Goal: Connect with others: Connect with others

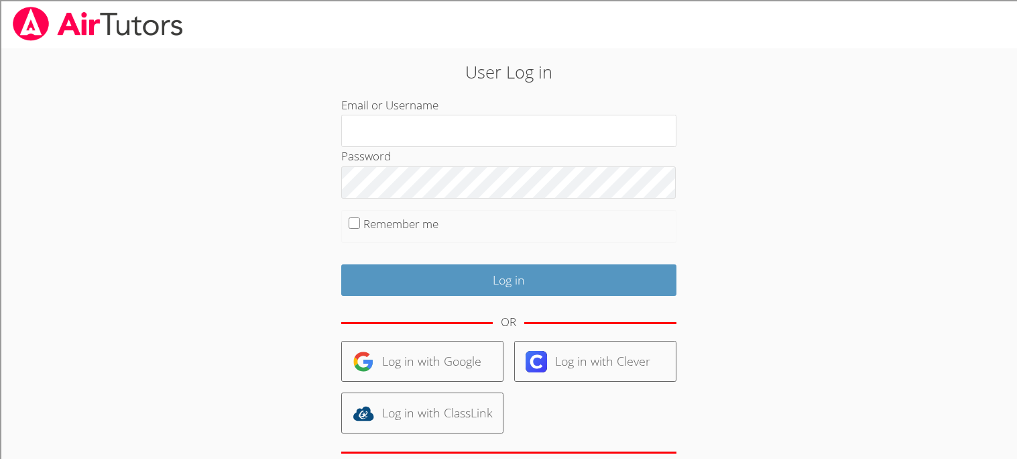
click at [416, 219] on label "Remember me" at bounding box center [400, 223] width 75 height 15
click at [360, 219] on input "Remember me" at bounding box center [354, 222] width 11 height 11
checkbox input "true"
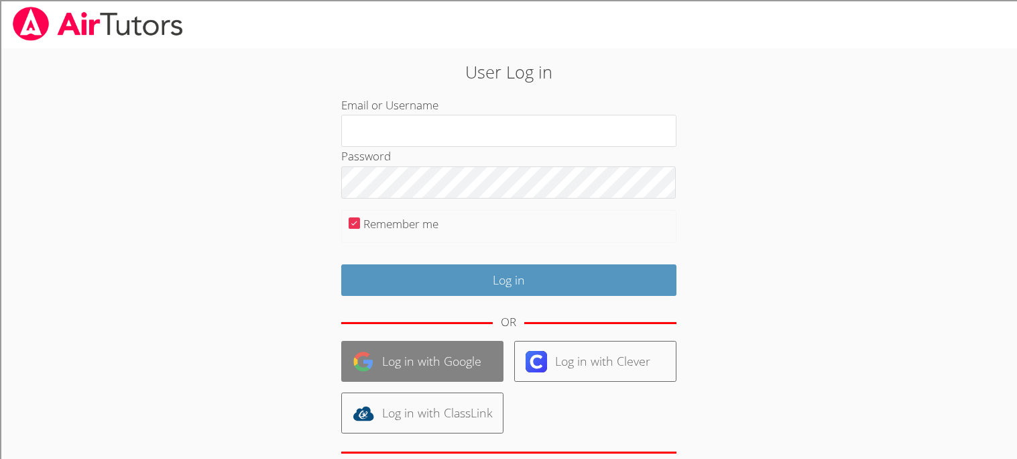
click at [463, 360] on link "Log in with Google" at bounding box center [422, 361] width 162 height 41
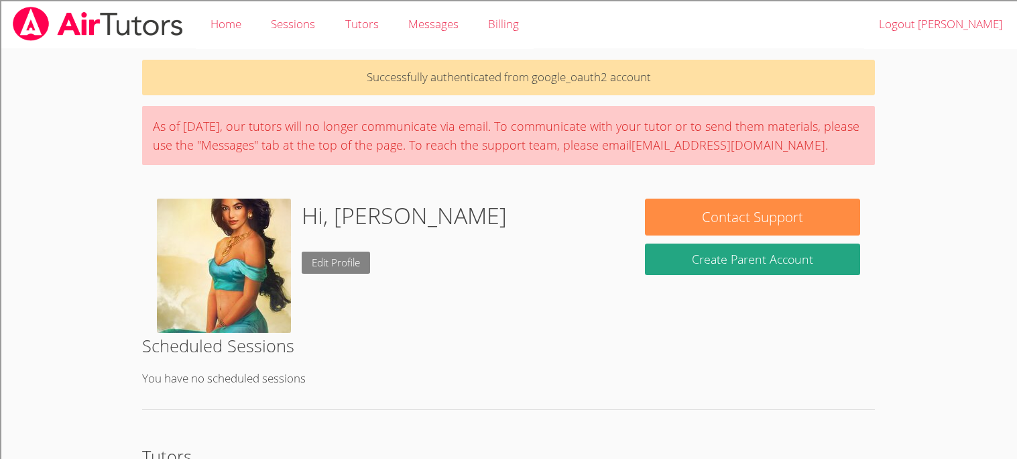
click at [326, 264] on link "Edit Profile" at bounding box center [336, 262] width 68 height 22
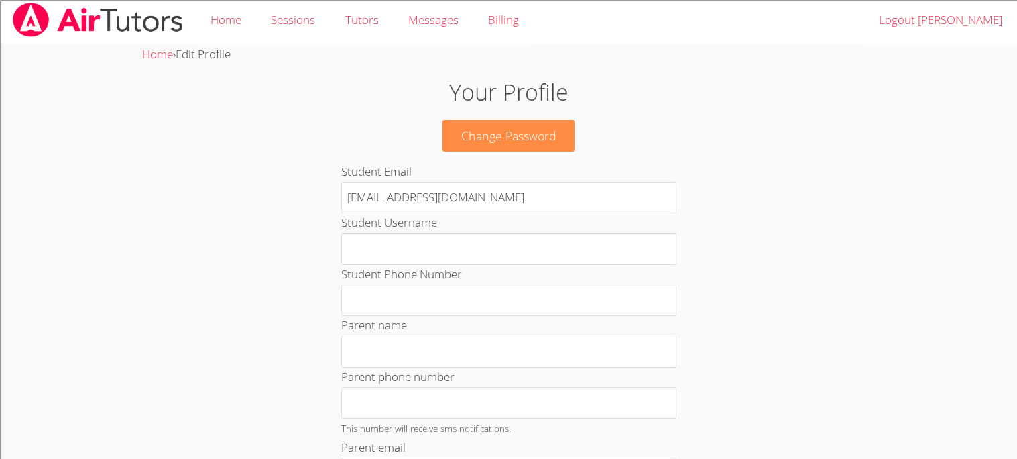
click at [474, 106] on h1 "Your Profile" at bounding box center [508, 92] width 549 height 34
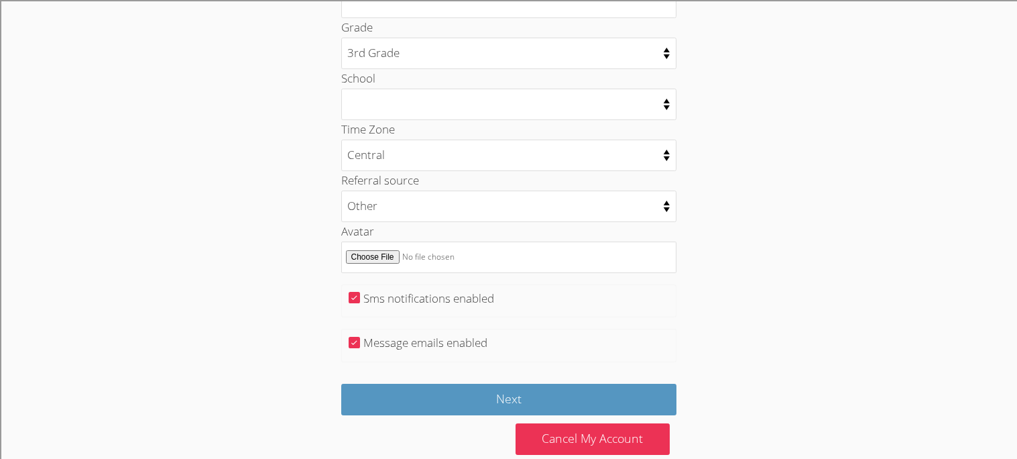
scroll to position [675, 0]
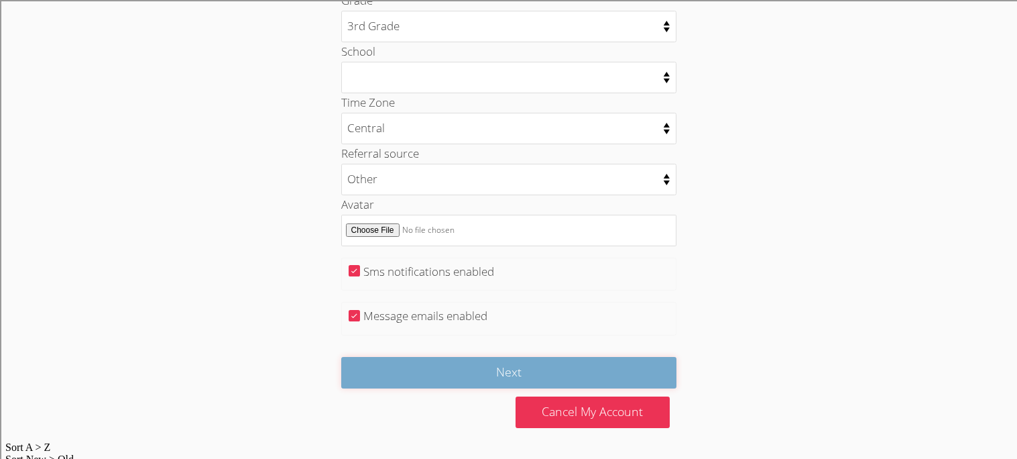
click at [428, 374] on input "Next" at bounding box center [508, 373] width 335 height 32
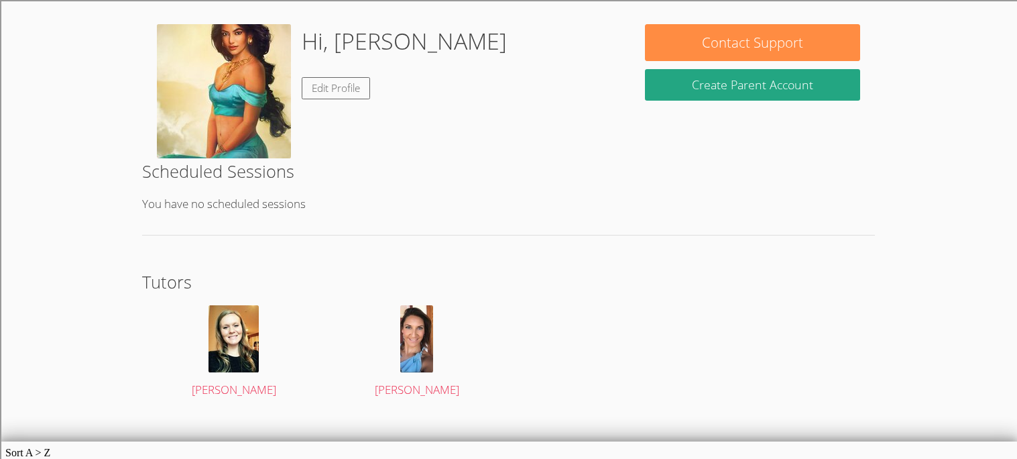
scroll to position [177, 0]
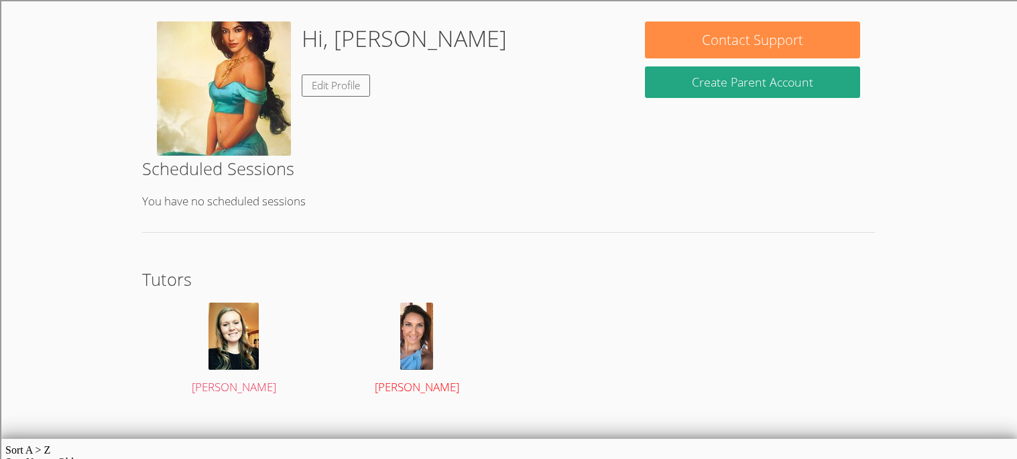
click at [427, 339] on img at bounding box center [416, 335] width 33 height 67
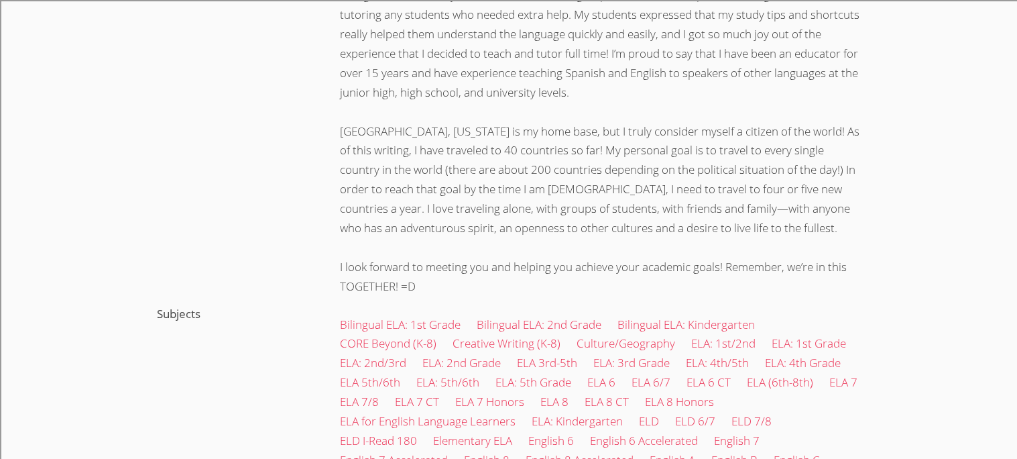
scroll to position [634, 0]
click at [717, 376] on link "ELA 6 CT" at bounding box center [709, 383] width 44 height 15
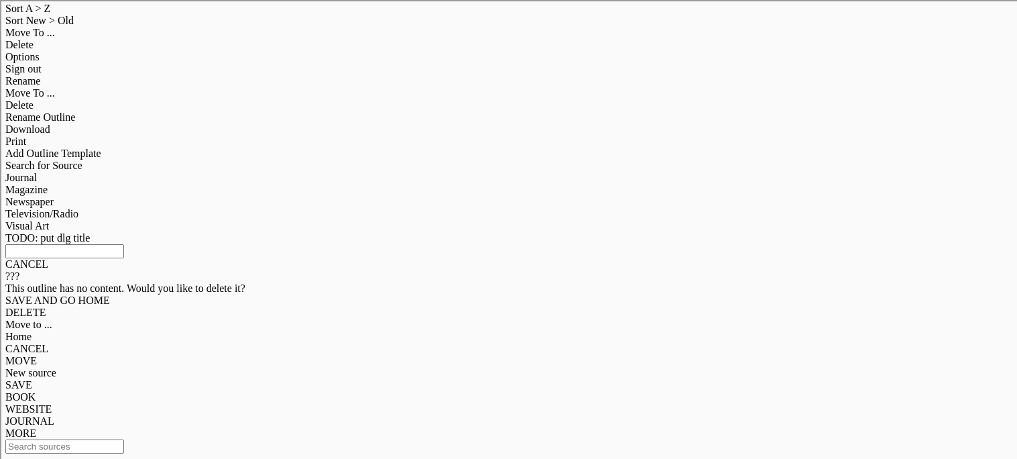
scroll to position [177, 0]
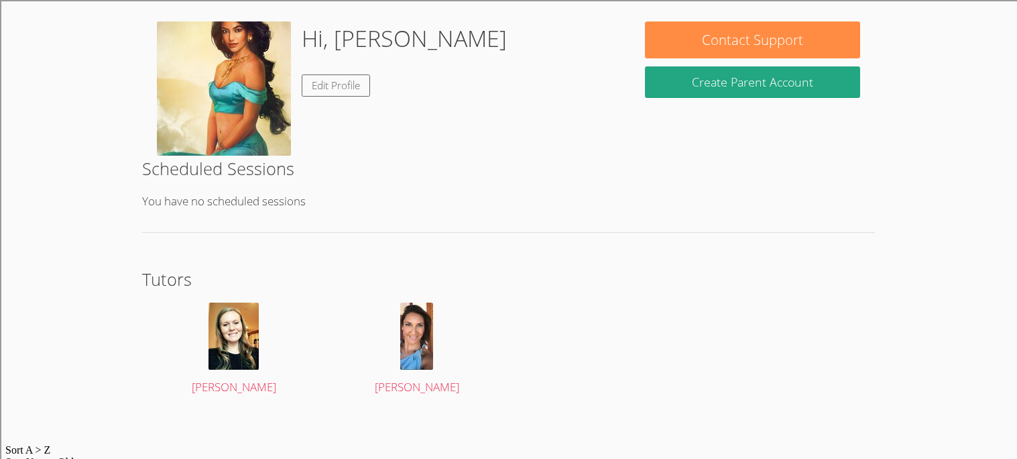
click at [229, 92] on img at bounding box center [224, 88] width 134 height 134
click at [176, 119] on img at bounding box center [224, 88] width 134 height 134
click at [185, 119] on img at bounding box center [224, 88] width 134 height 134
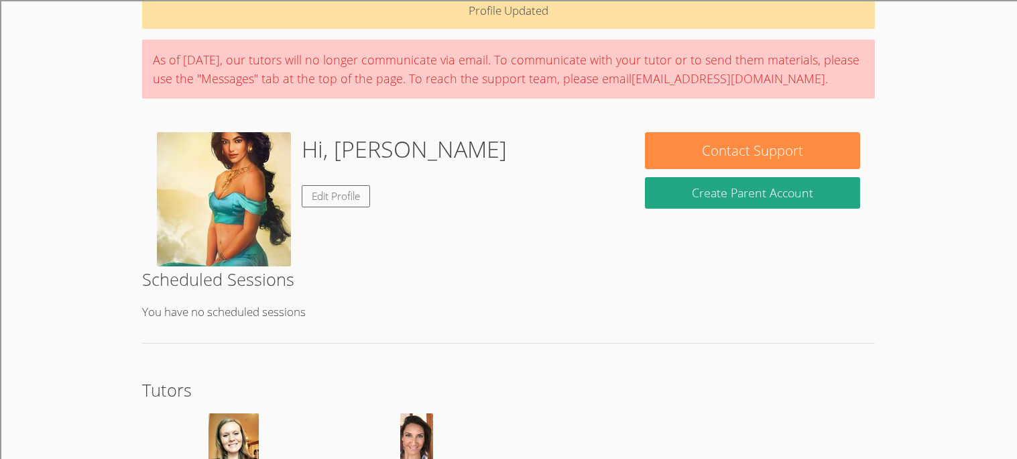
scroll to position [38, 0]
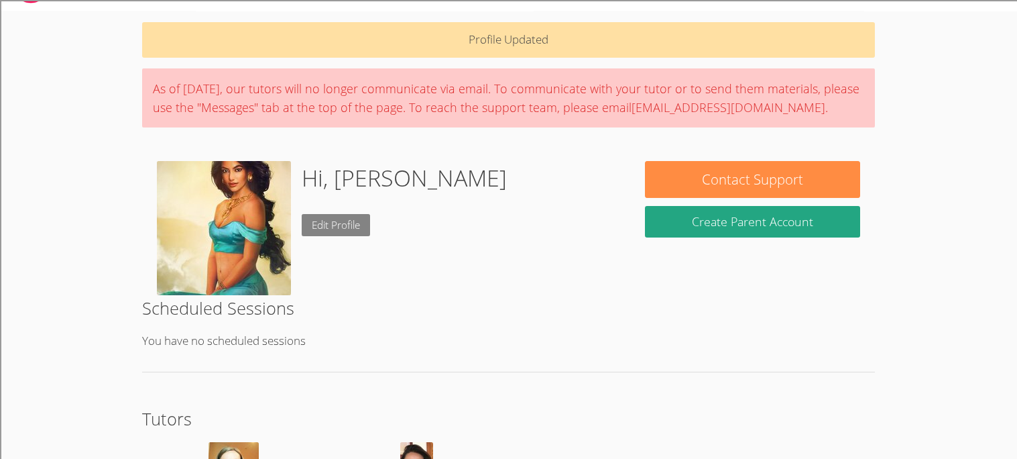
click at [312, 225] on link "Edit Profile" at bounding box center [336, 225] width 68 height 22
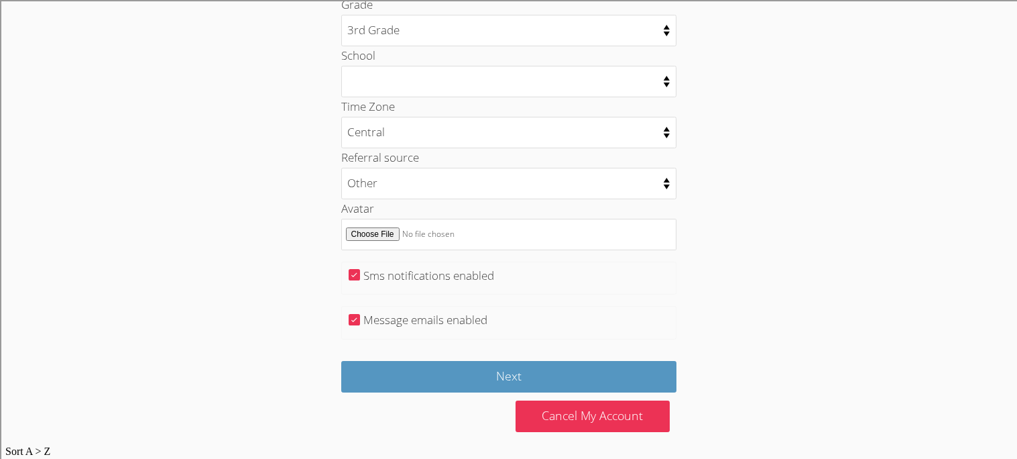
scroll to position [675, 0]
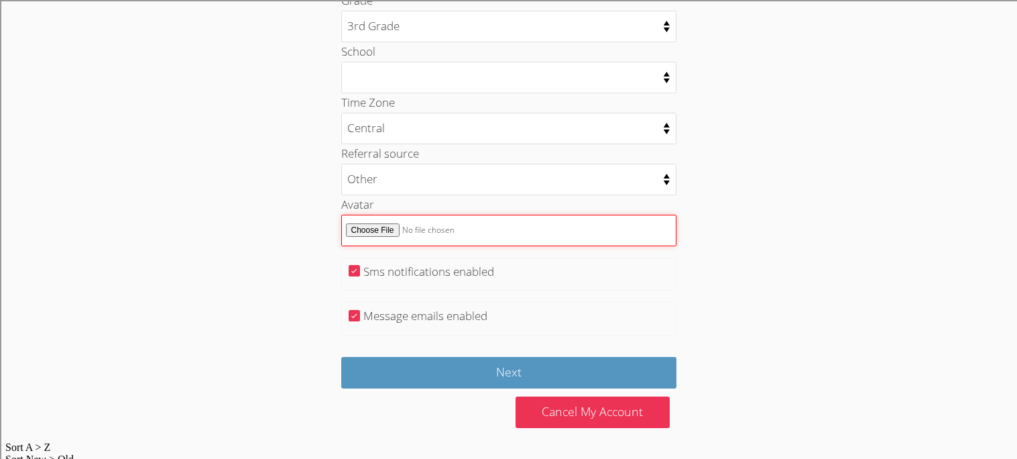
click at [361, 233] on input "Avatar" at bounding box center [508, 231] width 335 height 32
click at [404, 232] on input "Avatar" at bounding box center [508, 231] width 335 height 32
type input "C:\fakepath\Screenshot [DATE] 10.05.59 AM.png"
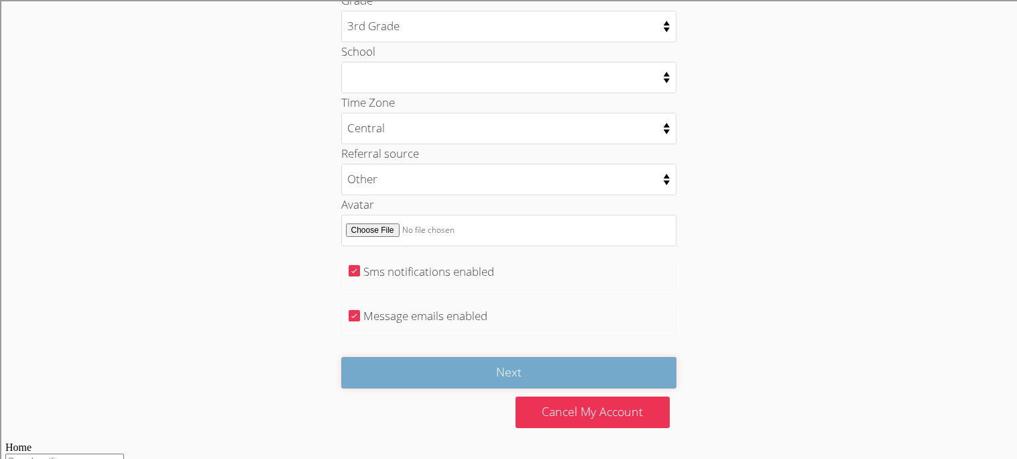
click at [420, 361] on input "Next" at bounding box center [508, 373] width 335 height 32
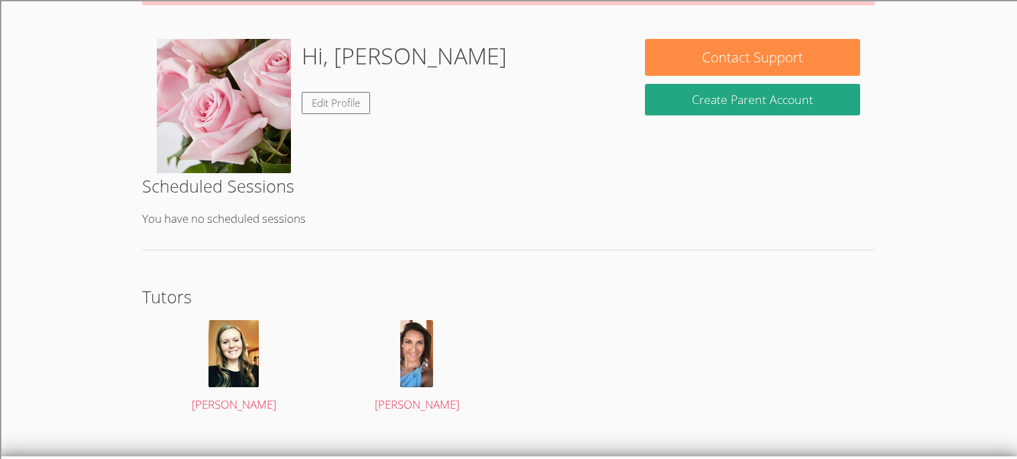
scroll to position [163, 0]
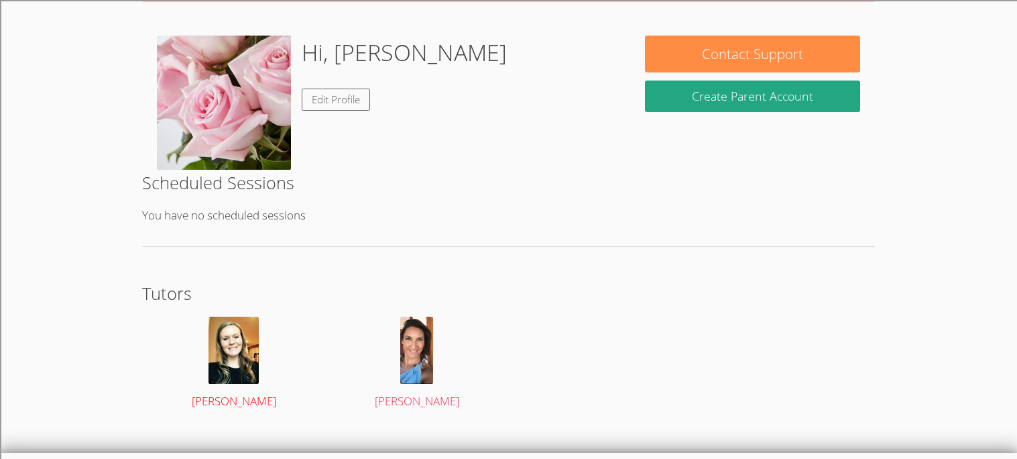
click at [243, 339] on img at bounding box center [234, 349] width 50 height 67
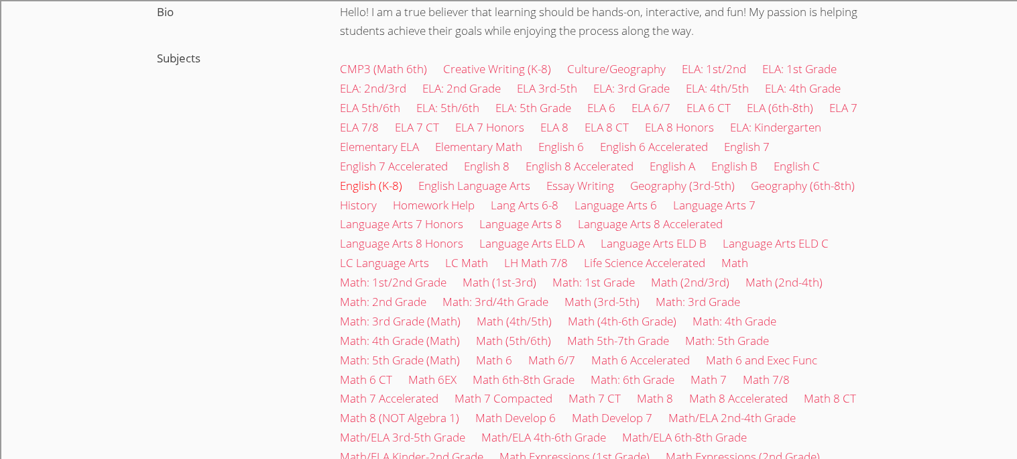
scroll to position [414, 0]
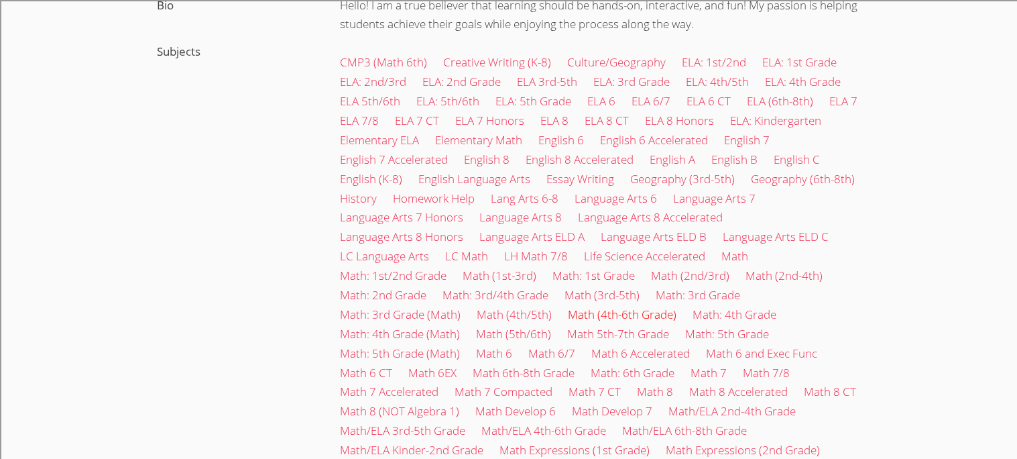
click at [605, 316] on link "Math (4th-6th Grade)" at bounding box center [622, 313] width 109 height 15
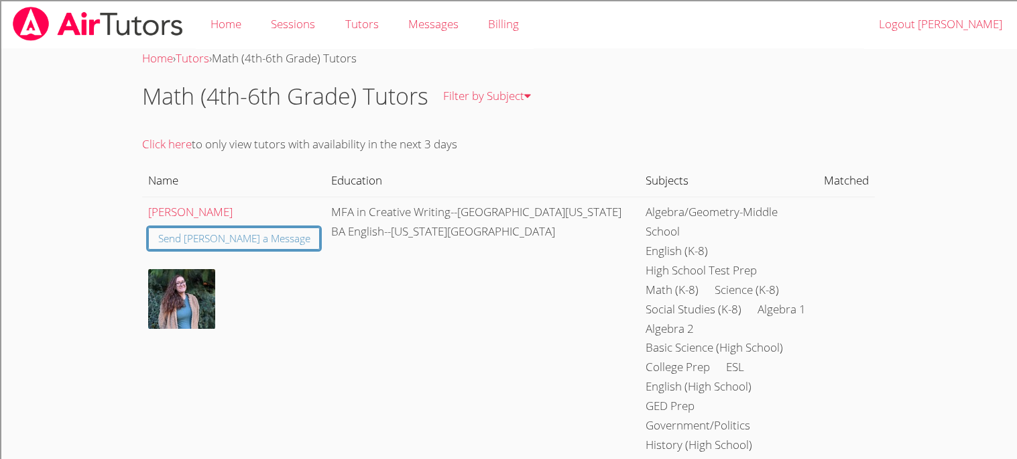
click at [646, 241] on li "English (K-8)" at bounding box center [677, 250] width 62 height 19
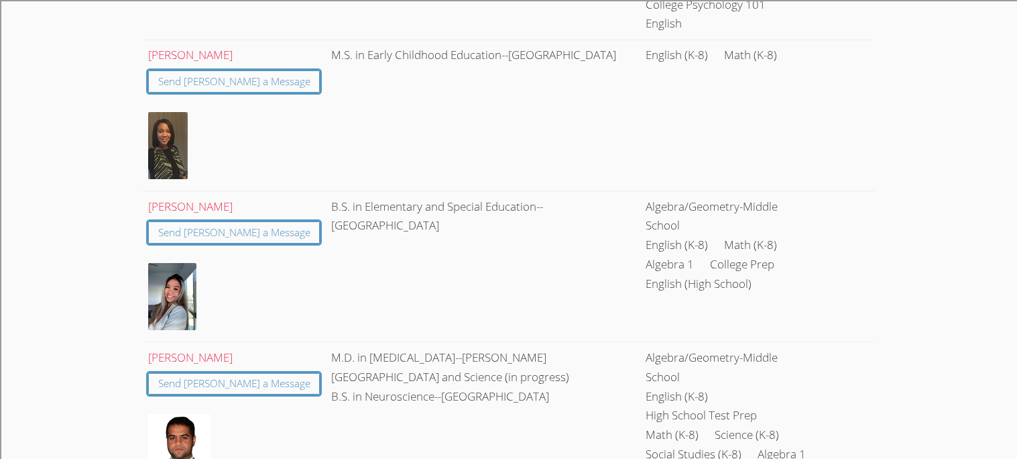
scroll to position [517, 0]
click at [180, 222] on link "Send [PERSON_NAME] a Message" at bounding box center [234, 233] width 172 height 22
